Goal: Navigation & Orientation: Find specific page/section

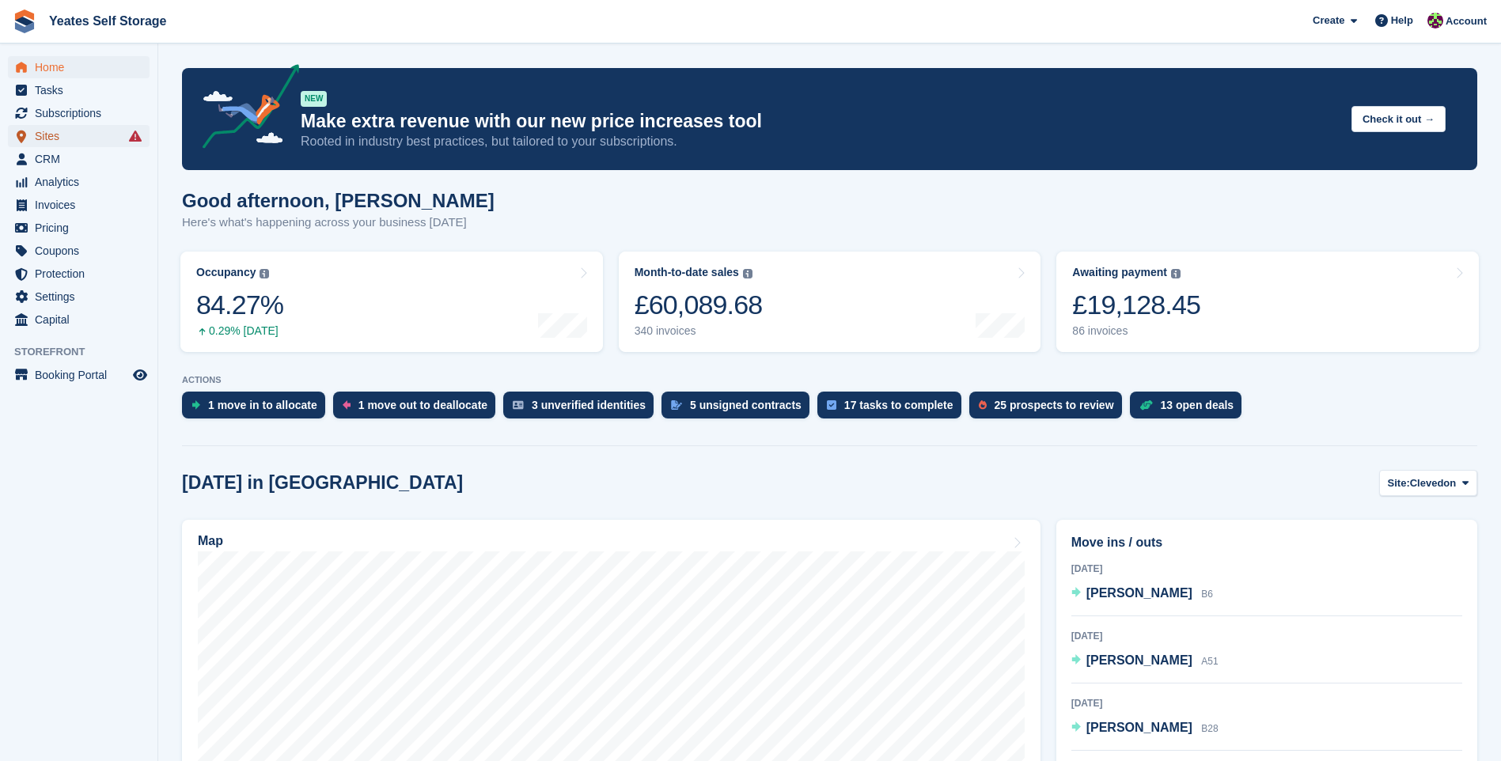
click at [51, 138] on span "Sites" at bounding box center [82, 136] width 95 height 22
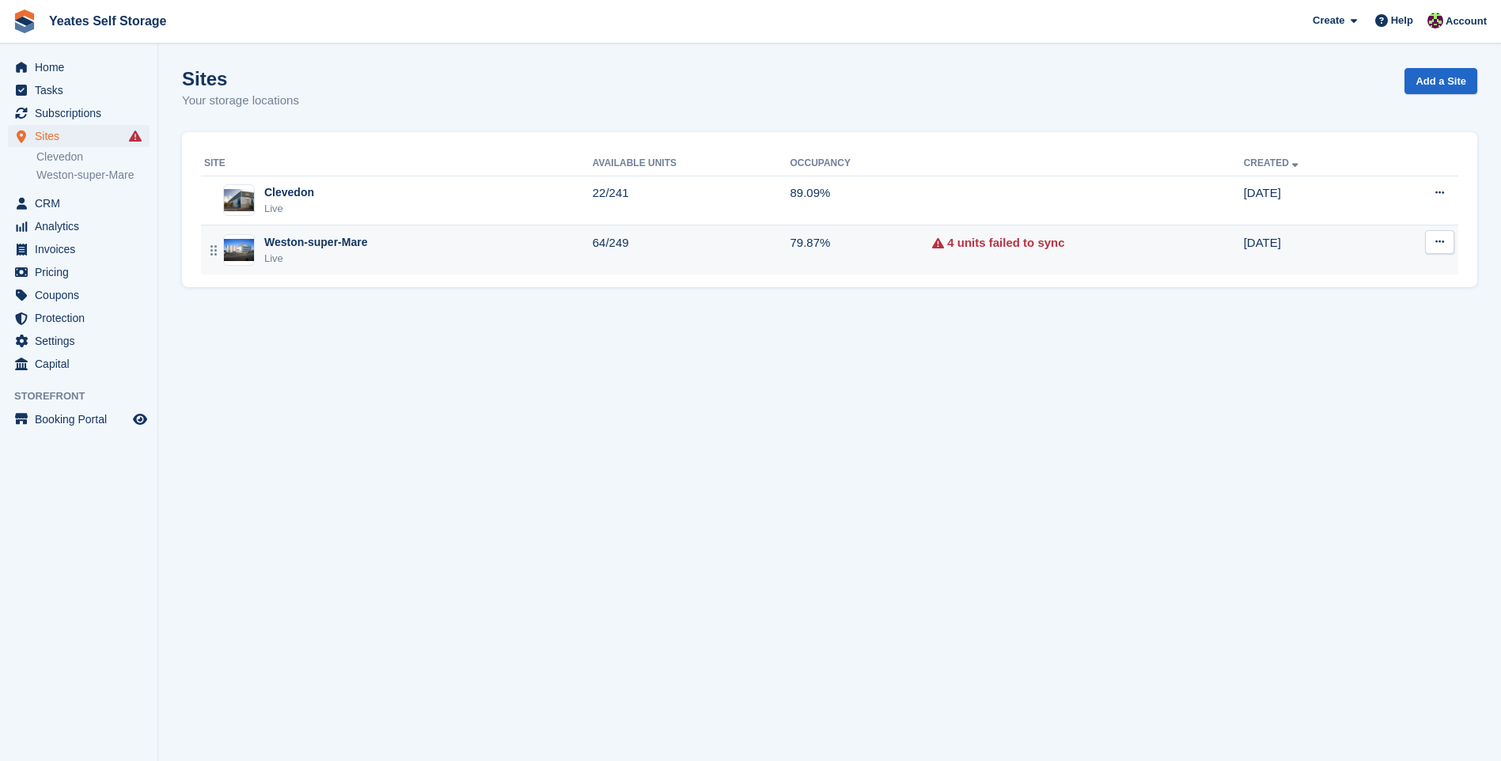
click at [256, 253] on div "Weston-super-Mare Live" at bounding box center [398, 250] width 388 height 32
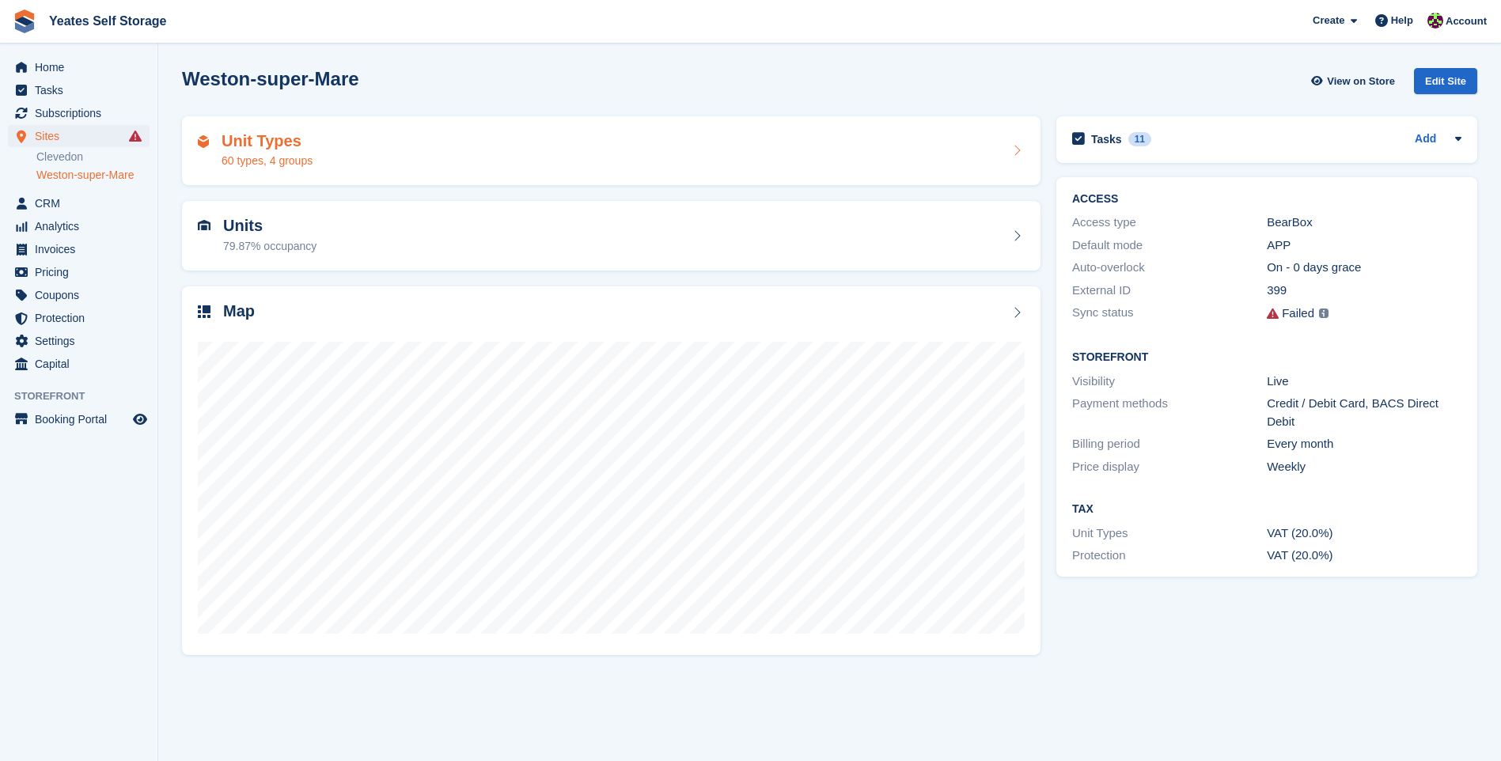
click at [258, 169] on div "Unit Types 60 types, 4 groups" at bounding box center [611, 151] width 858 height 70
